Goal: Task Accomplishment & Management: Complete application form

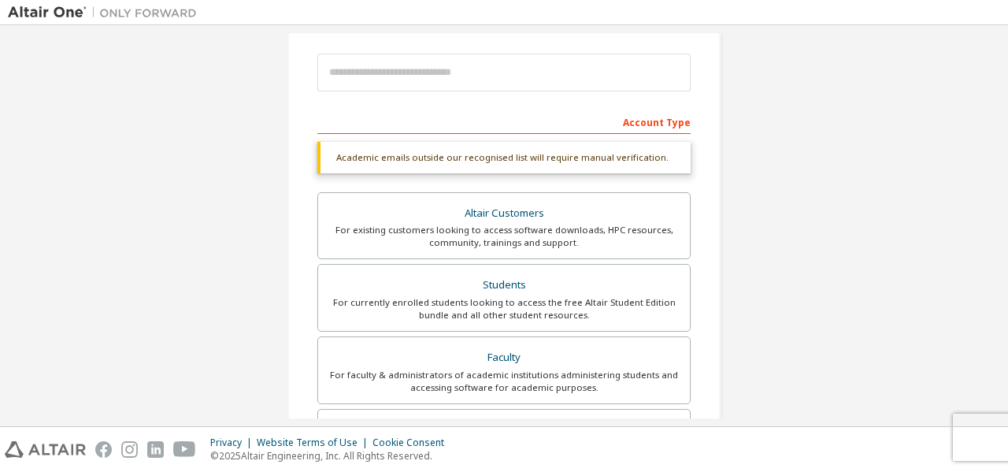
scroll to position [17, 0]
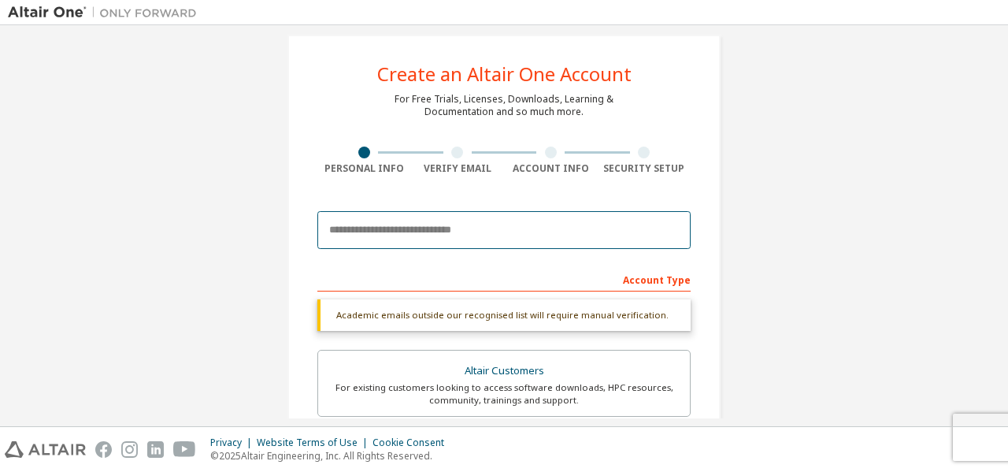
click at [444, 227] on input "email" at bounding box center [503, 230] width 373 height 38
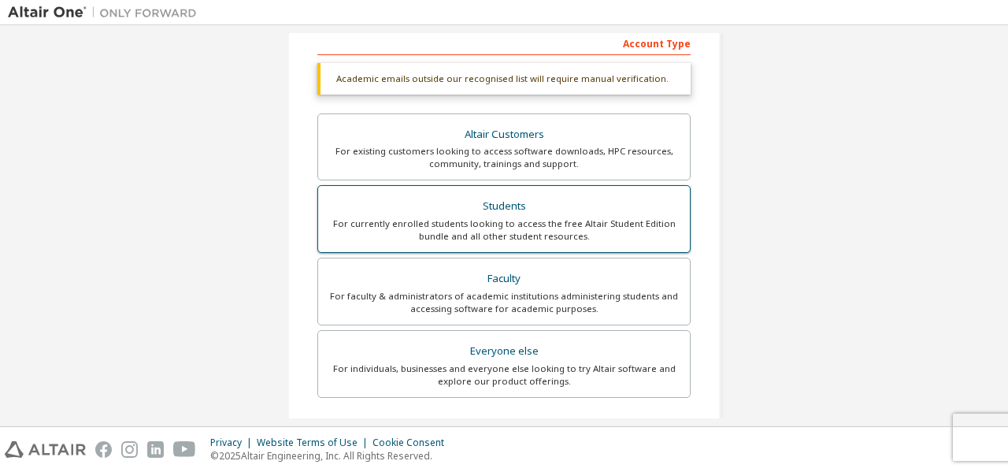
click at [505, 228] on div "For currently enrolled students looking to access the free Altair Student Editi…" at bounding box center [504, 229] width 353 height 25
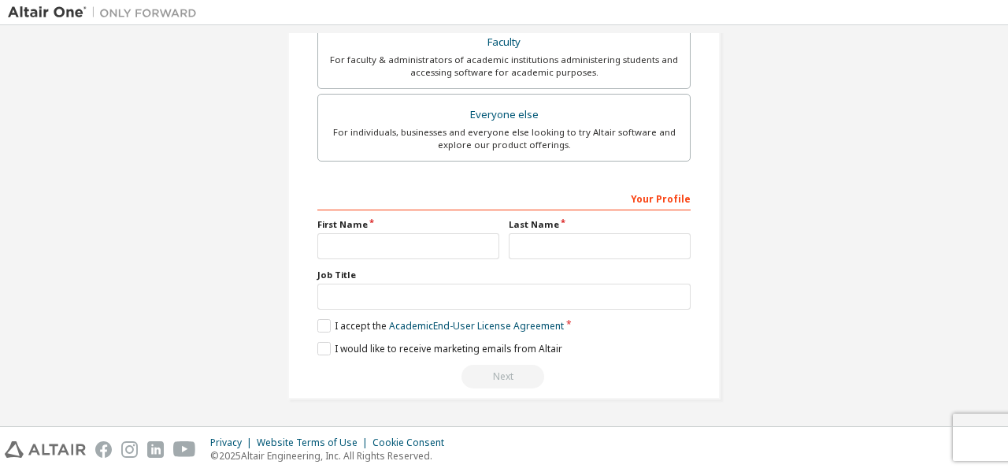
scroll to position [96, 0]
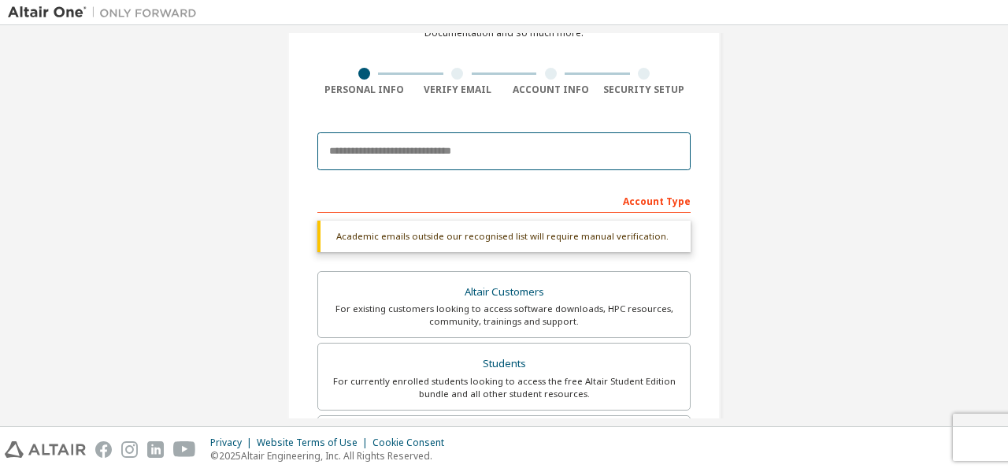
click at [424, 162] on input "email" at bounding box center [503, 151] width 373 height 38
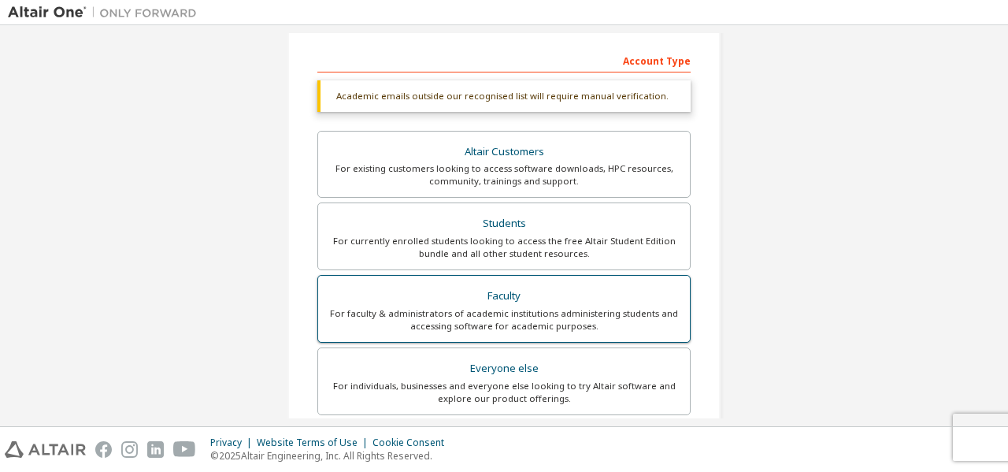
scroll to position [473, 0]
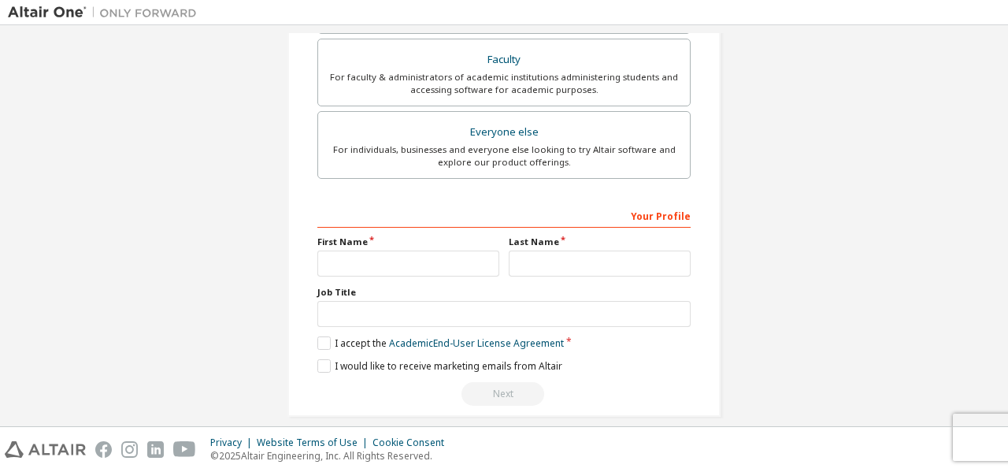
type input "**********"
click at [388, 260] on input "text" at bounding box center [408, 263] width 182 height 26
type input "******"
click at [529, 261] on input "text" at bounding box center [600, 263] width 182 height 26
type input "*****"
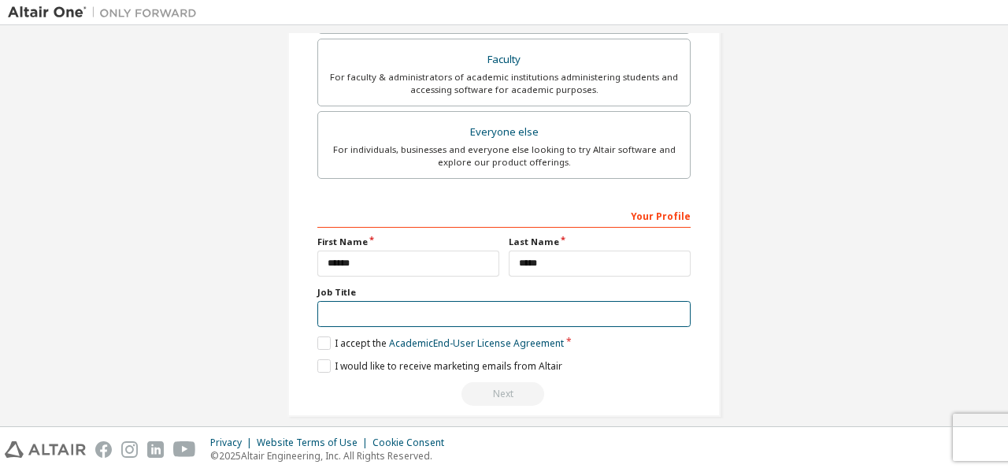
click at [394, 313] on input "text" at bounding box center [503, 314] width 373 height 26
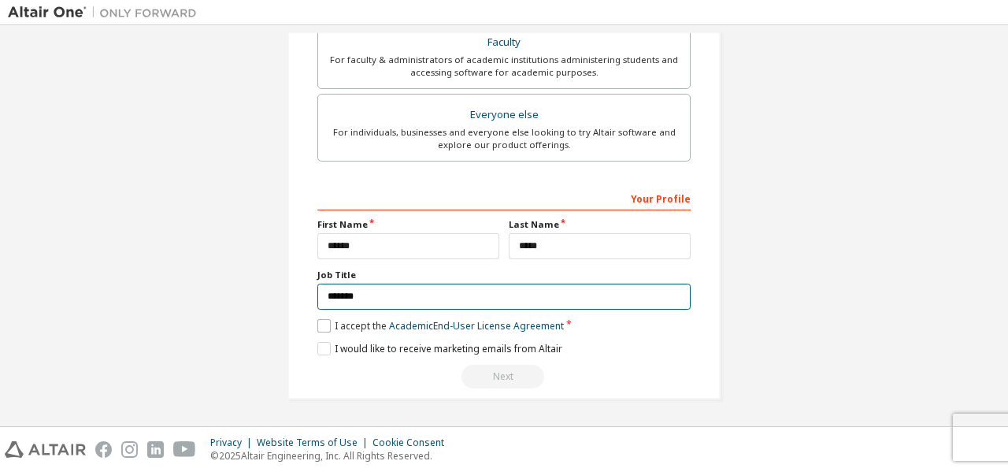
type input "*******"
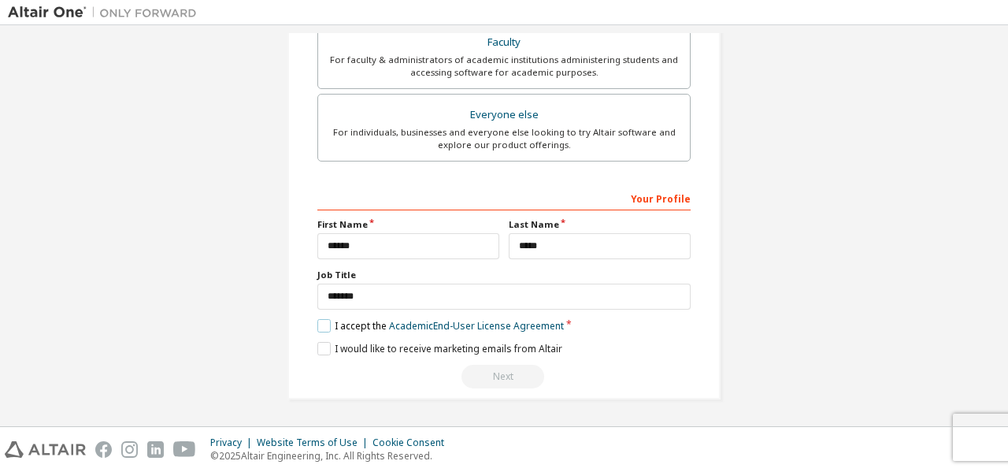
click at [324, 324] on label "I accept the Academic End-User License Agreement" at bounding box center [440, 325] width 247 height 13
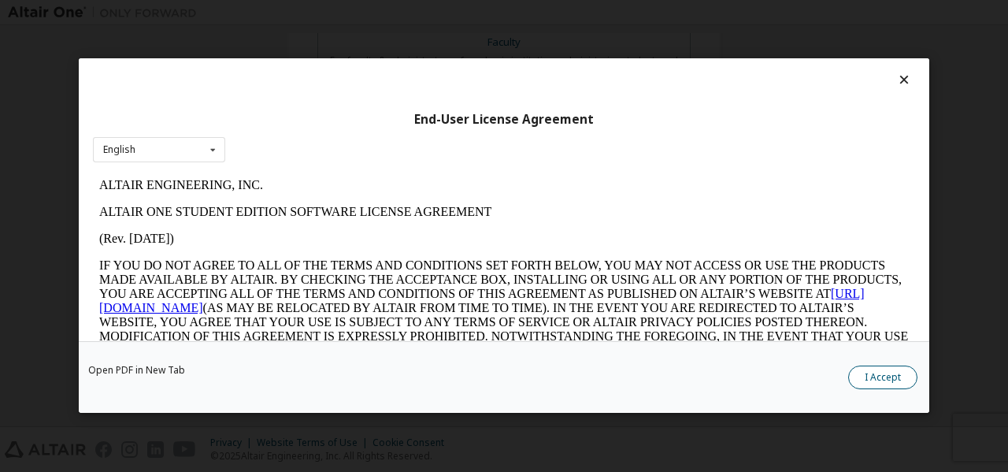
scroll to position [0, 0]
click at [881, 384] on button "I Accept" at bounding box center [882, 378] width 69 height 24
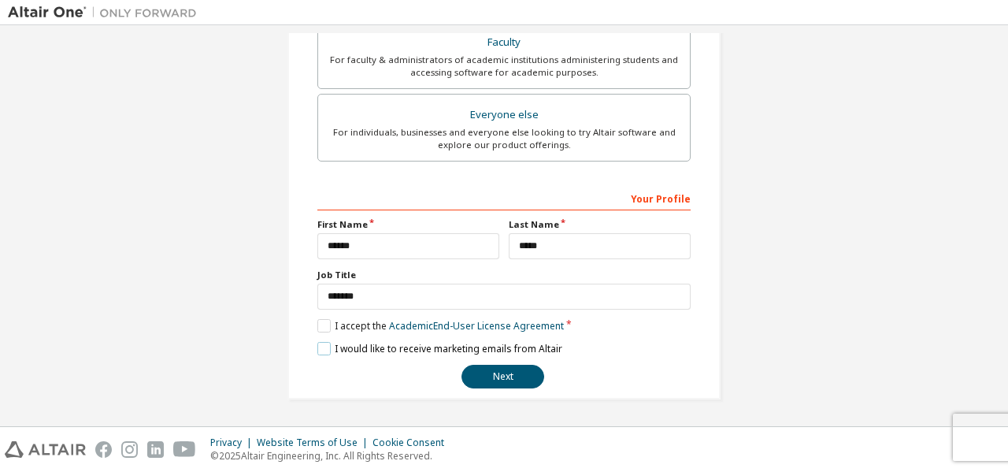
click at [317, 349] on label "I would like to receive marketing emails from Altair" at bounding box center [439, 348] width 245 height 13
click at [495, 380] on button "Next" at bounding box center [503, 377] width 83 height 24
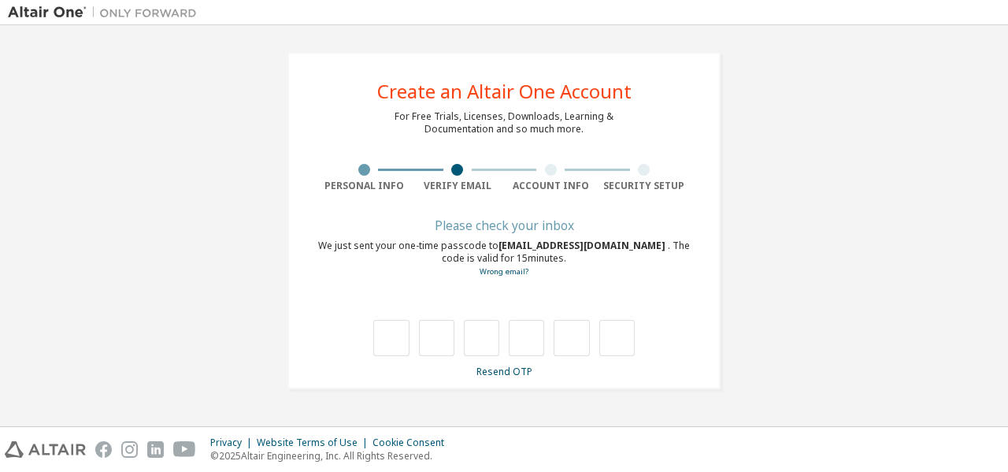
type input "*"
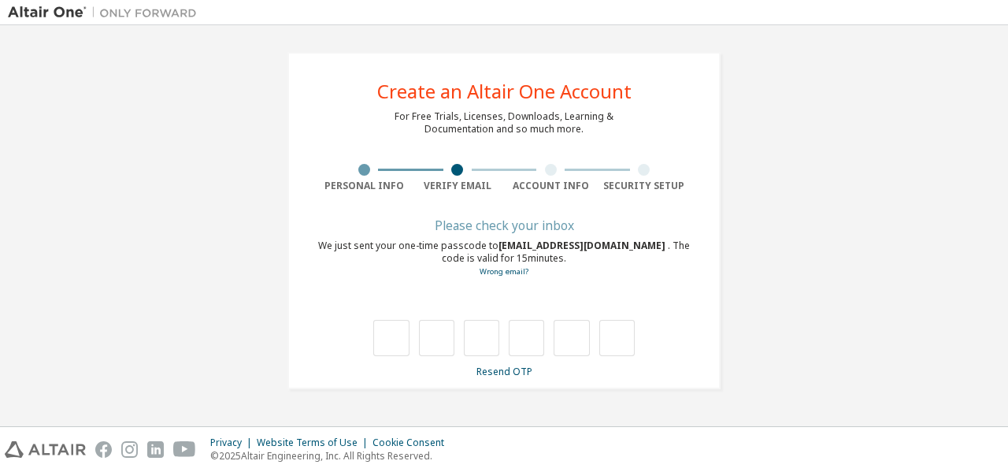
type input "*"
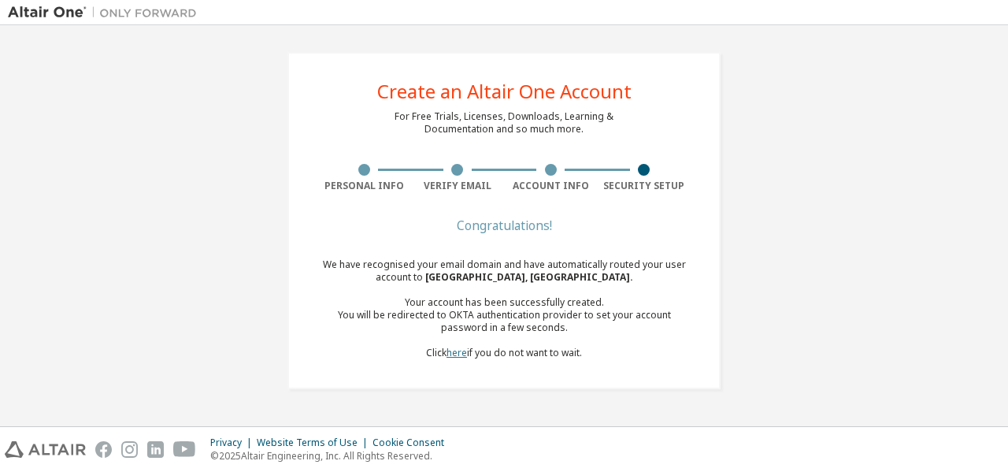
click at [455, 355] on link "here" at bounding box center [457, 352] width 20 height 13
